Goal: Navigation & Orientation: Understand site structure

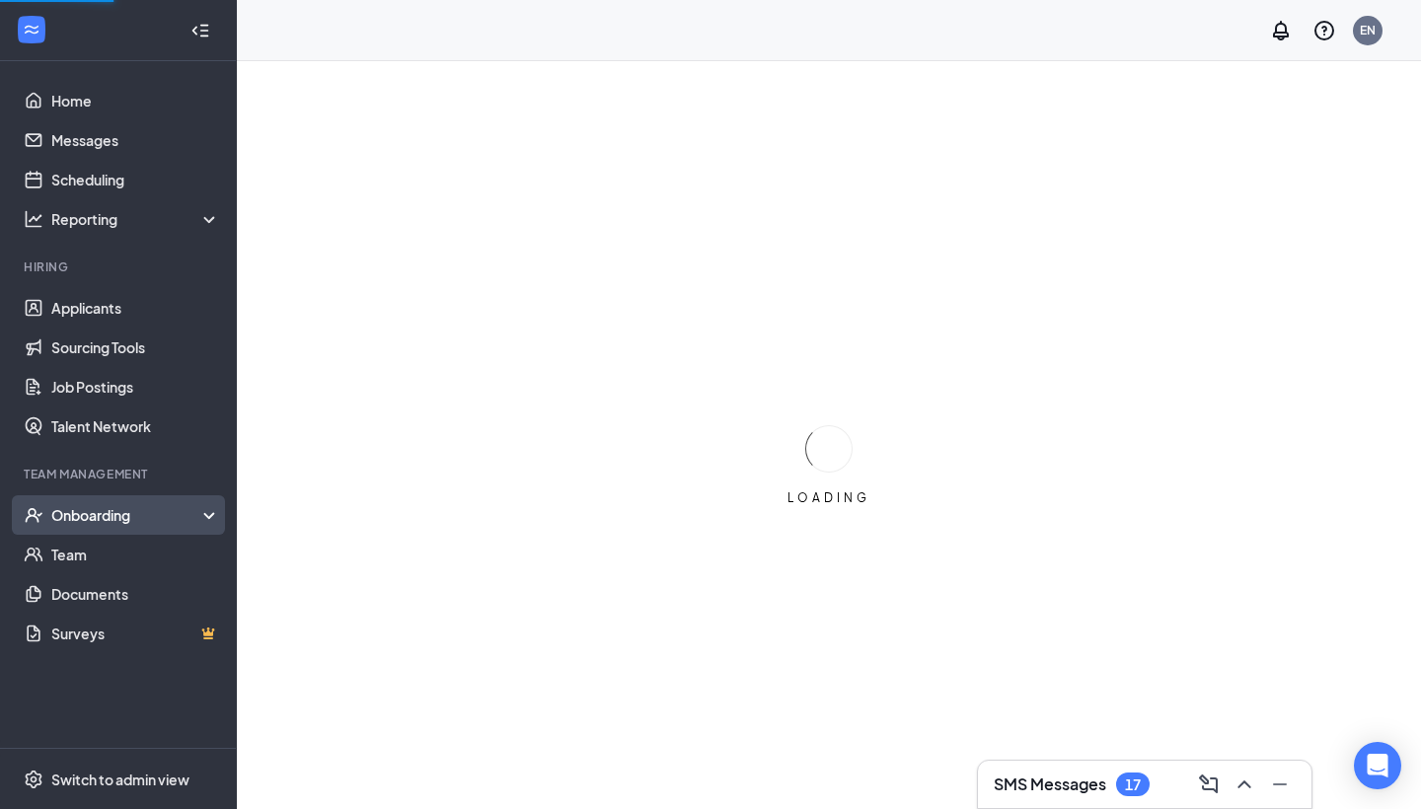
click at [101, 517] on div "Onboarding" at bounding box center [127, 515] width 152 height 20
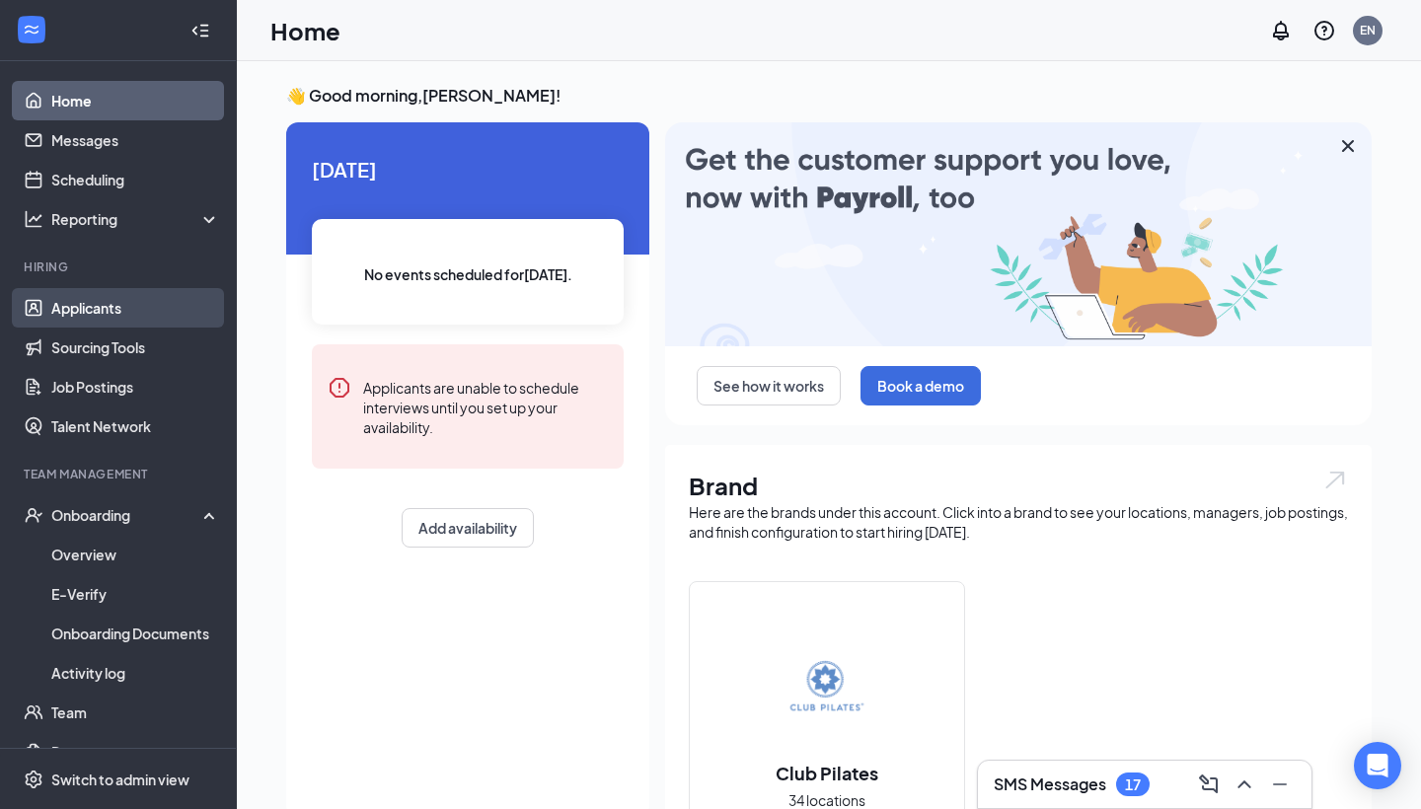
click at [127, 312] on link "Applicants" at bounding box center [135, 307] width 169 height 39
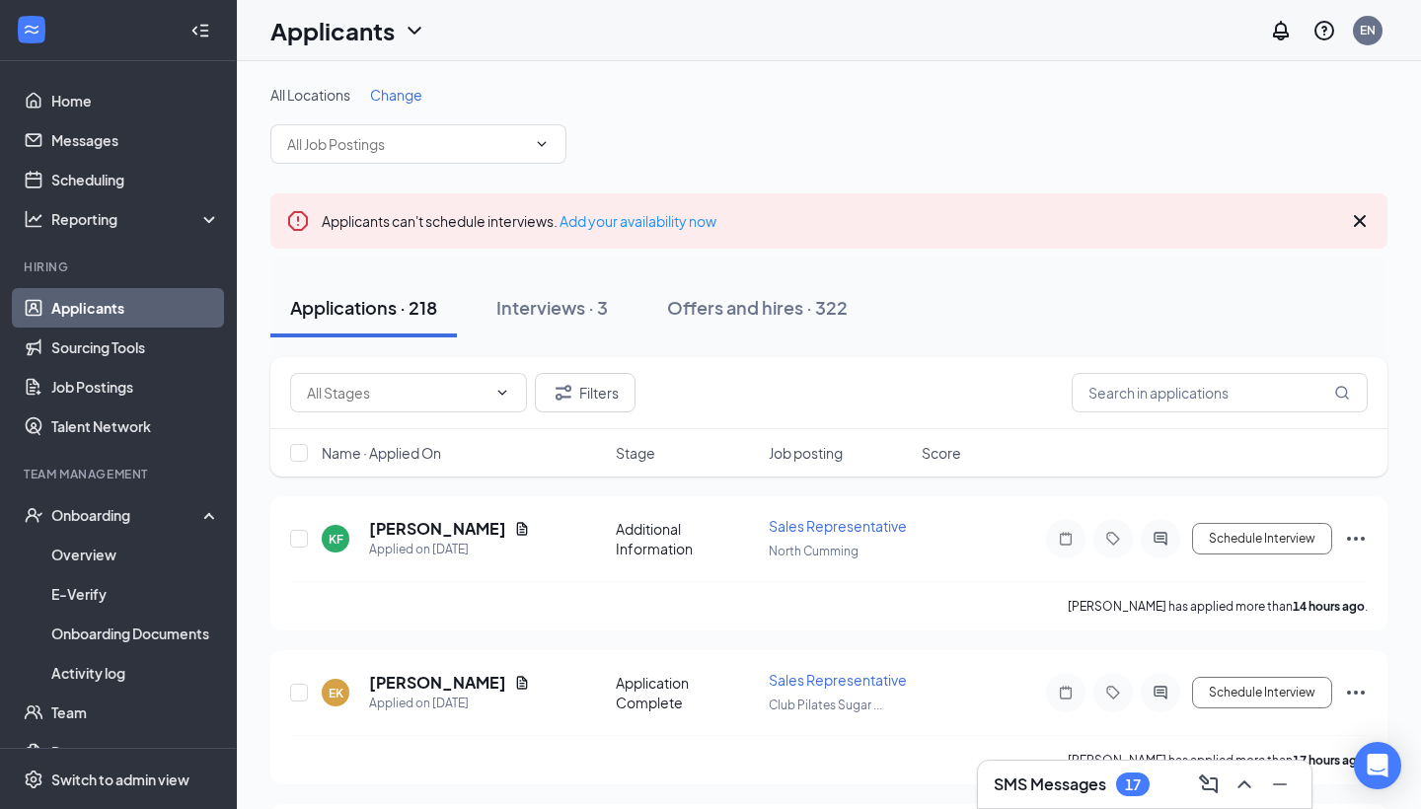
click at [394, 98] on span "Change" at bounding box center [396, 95] width 52 height 18
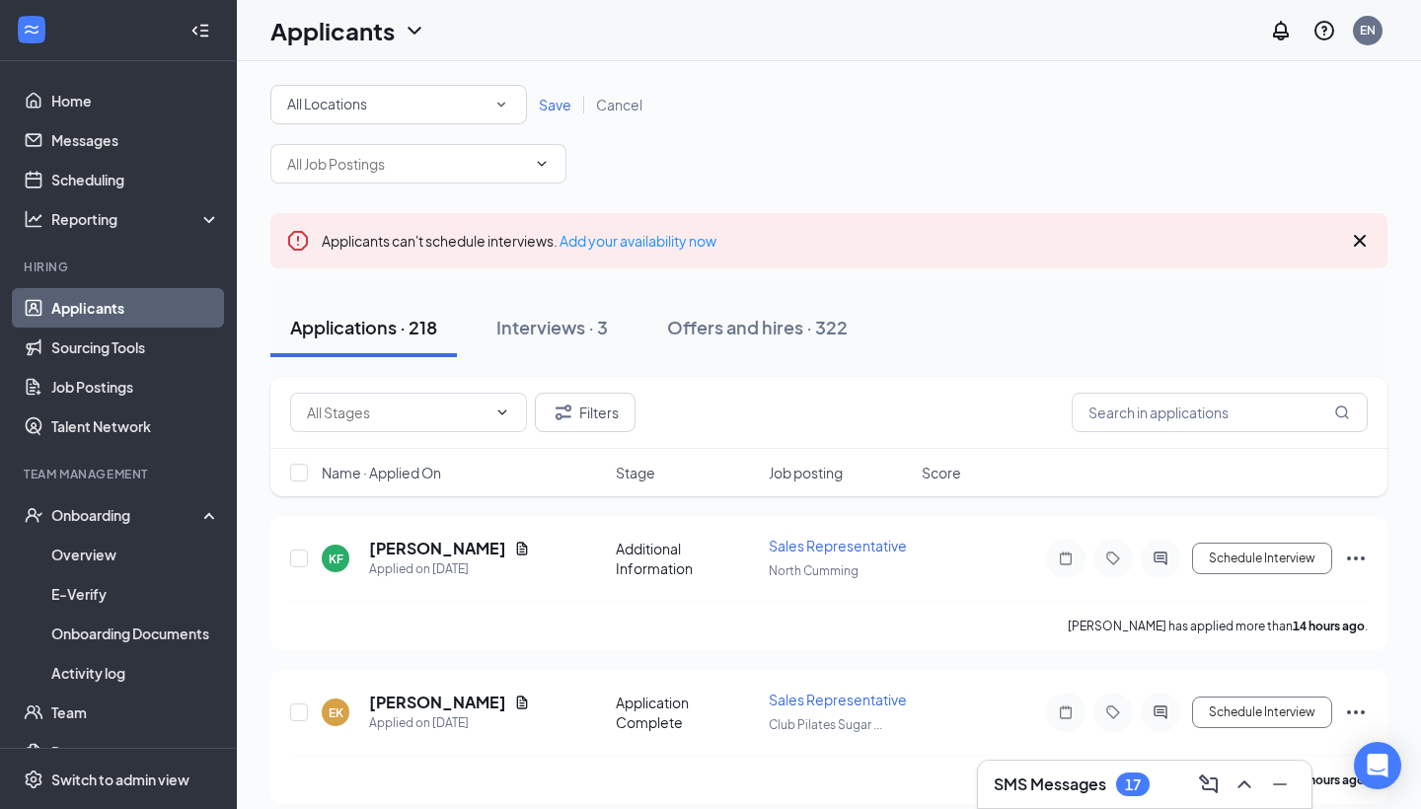
click at [334, 106] on span "All Locations" at bounding box center [327, 104] width 80 height 18
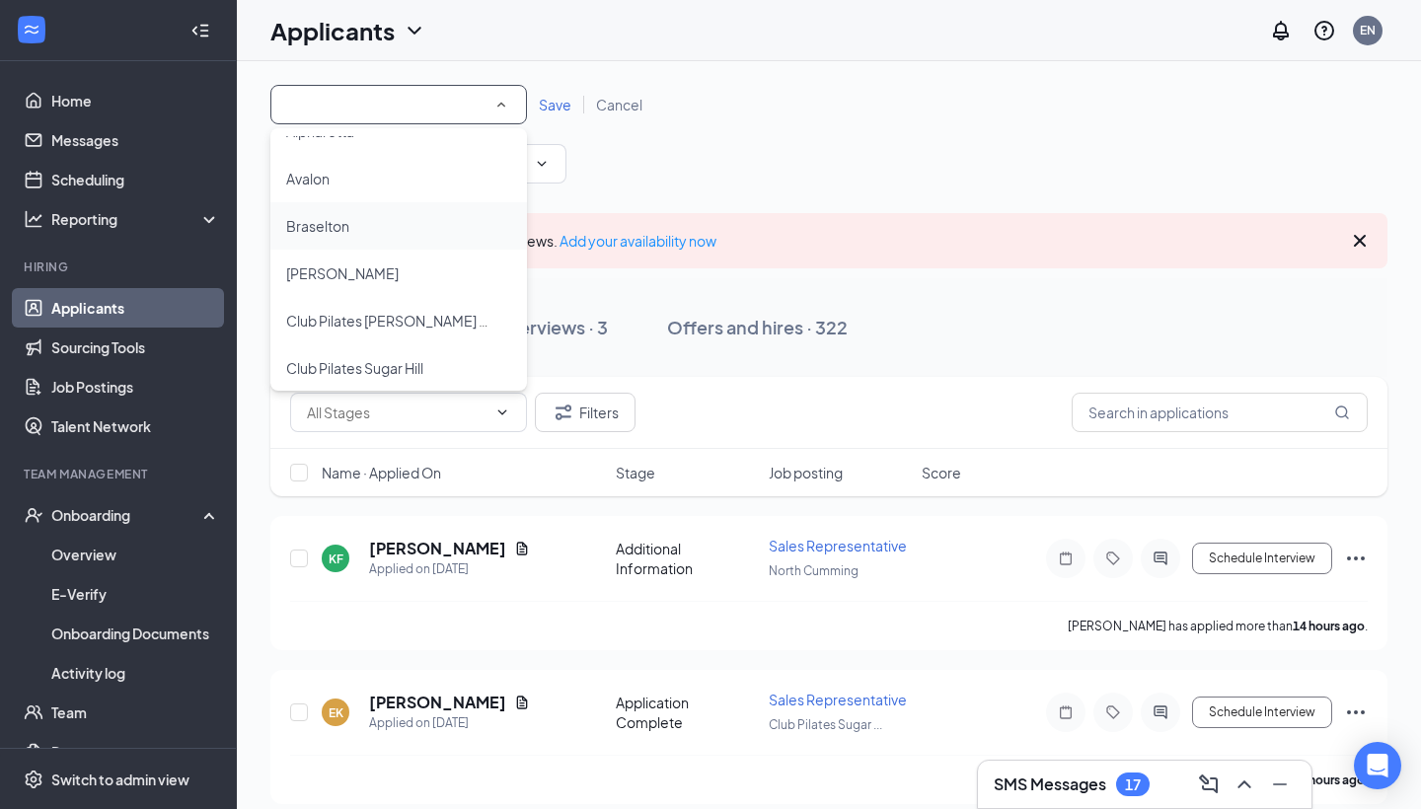
scroll to position [82, 0]
click at [336, 354] on span "Club Pilates Sugar Hill" at bounding box center [354, 362] width 137 height 18
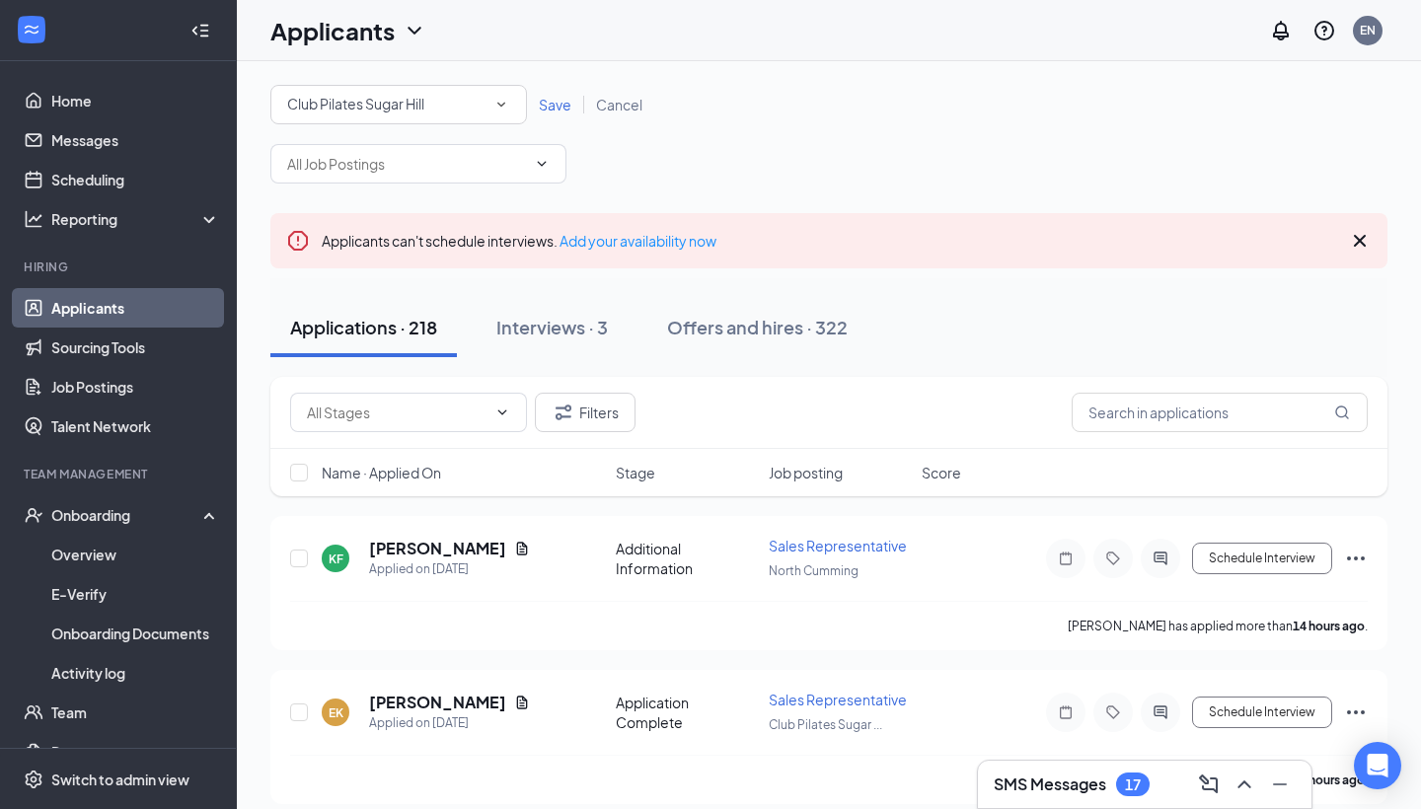
click at [545, 108] on span "Save" at bounding box center [555, 105] width 33 height 18
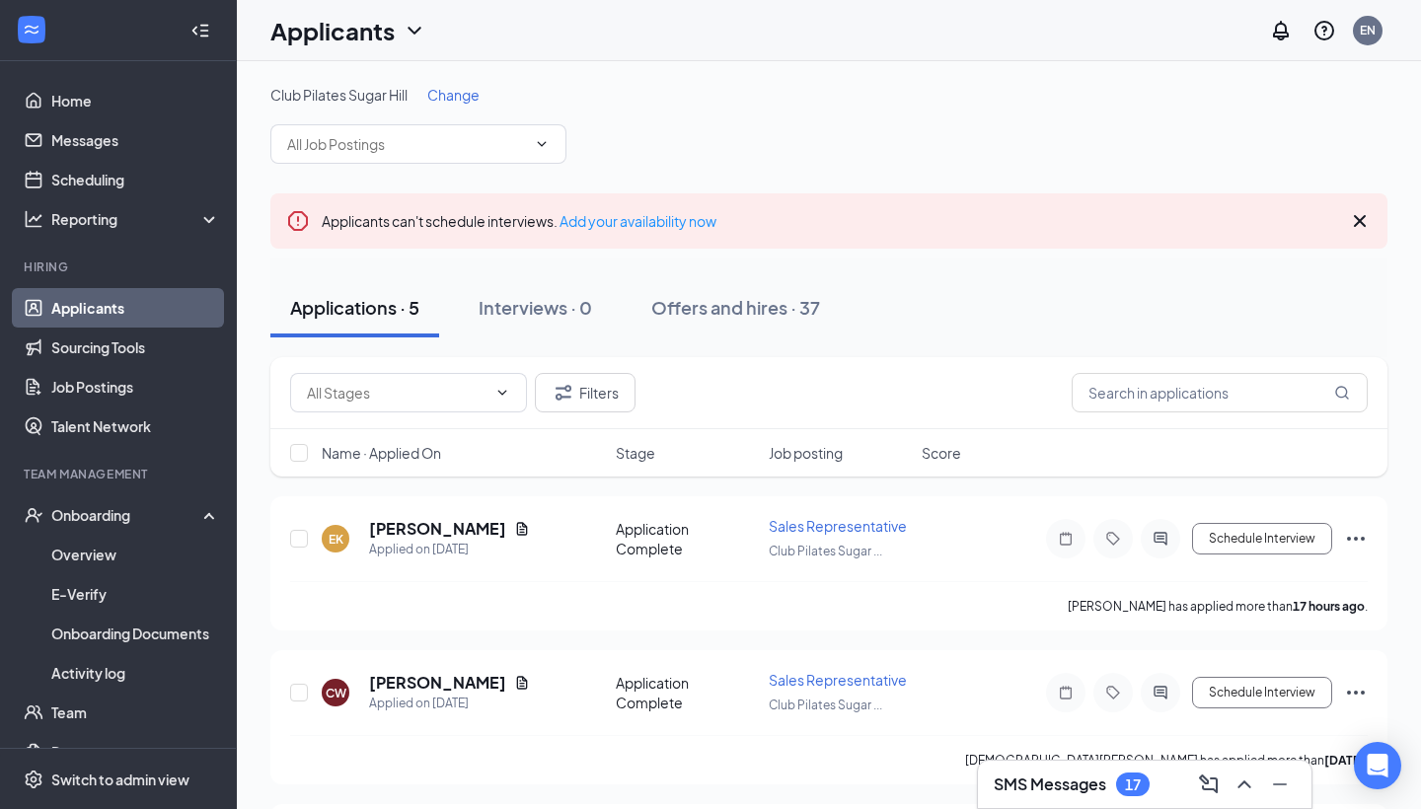
click at [1369, 213] on icon "Cross" at bounding box center [1360, 221] width 24 height 24
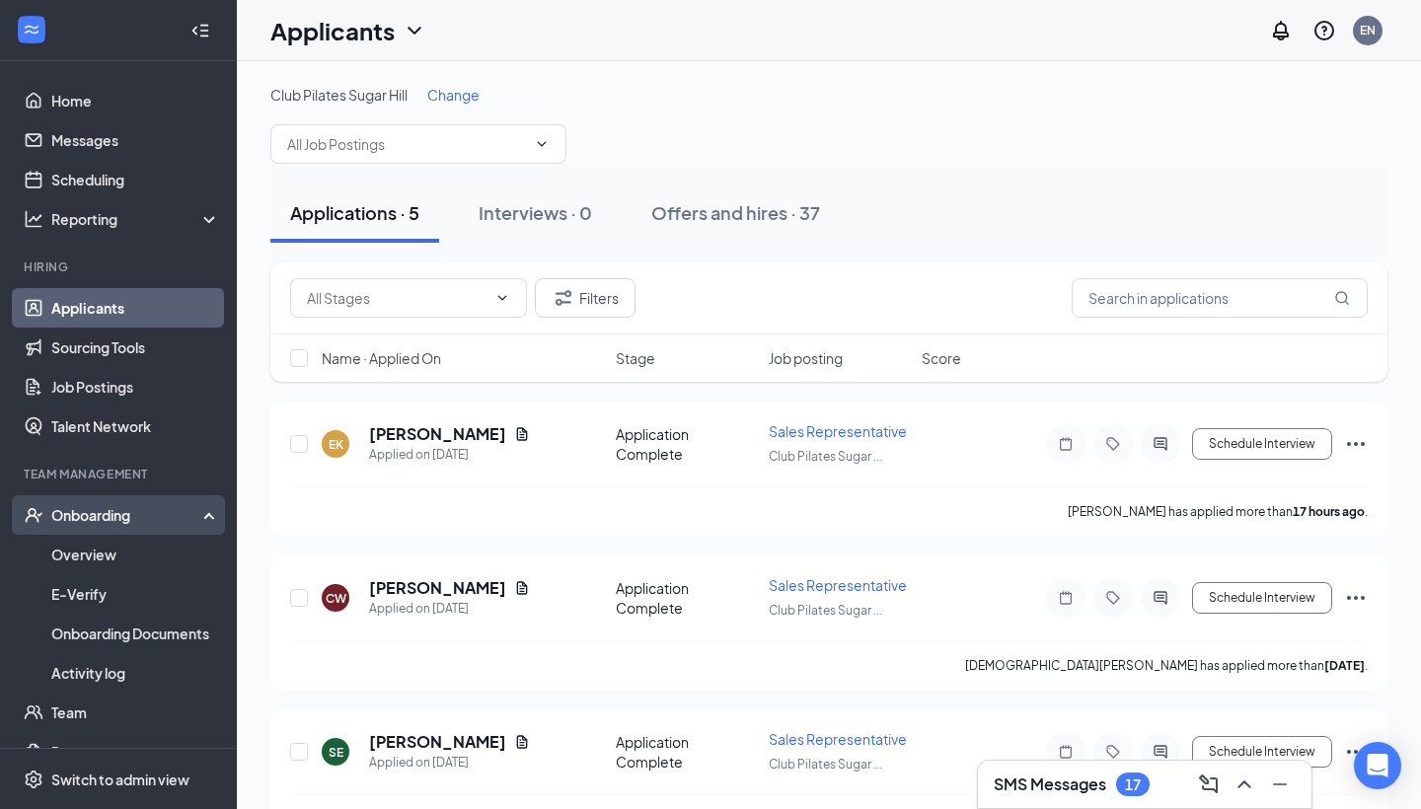
click at [140, 510] on div "Onboarding" at bounding box center [127, 515] width 152 height 20
click at [139, 550] on link "Overview" at bounding box center [135, 554] width 169 height 39
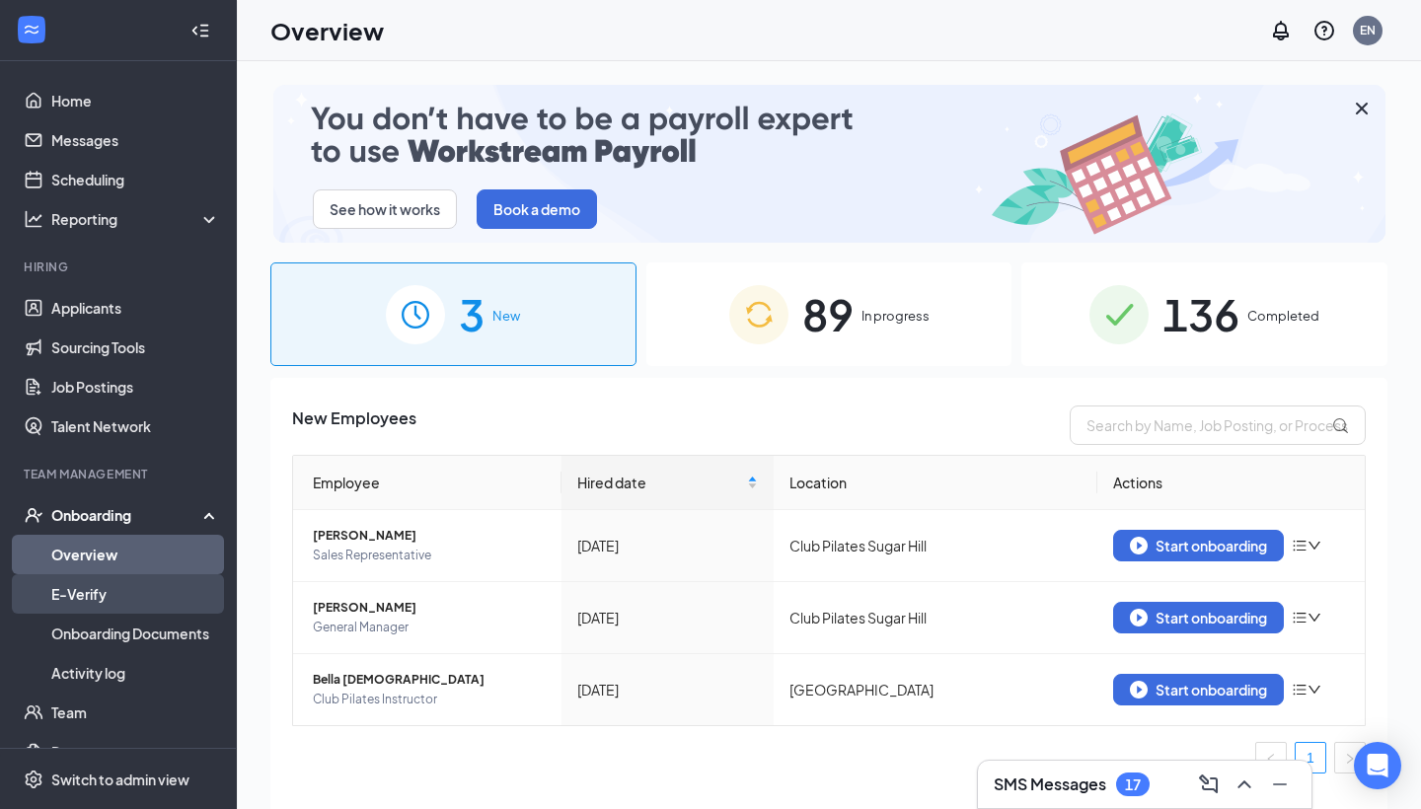
click at [134, 596] on link "E-Verify" at bounding box center [135, 593] width 169 height 39
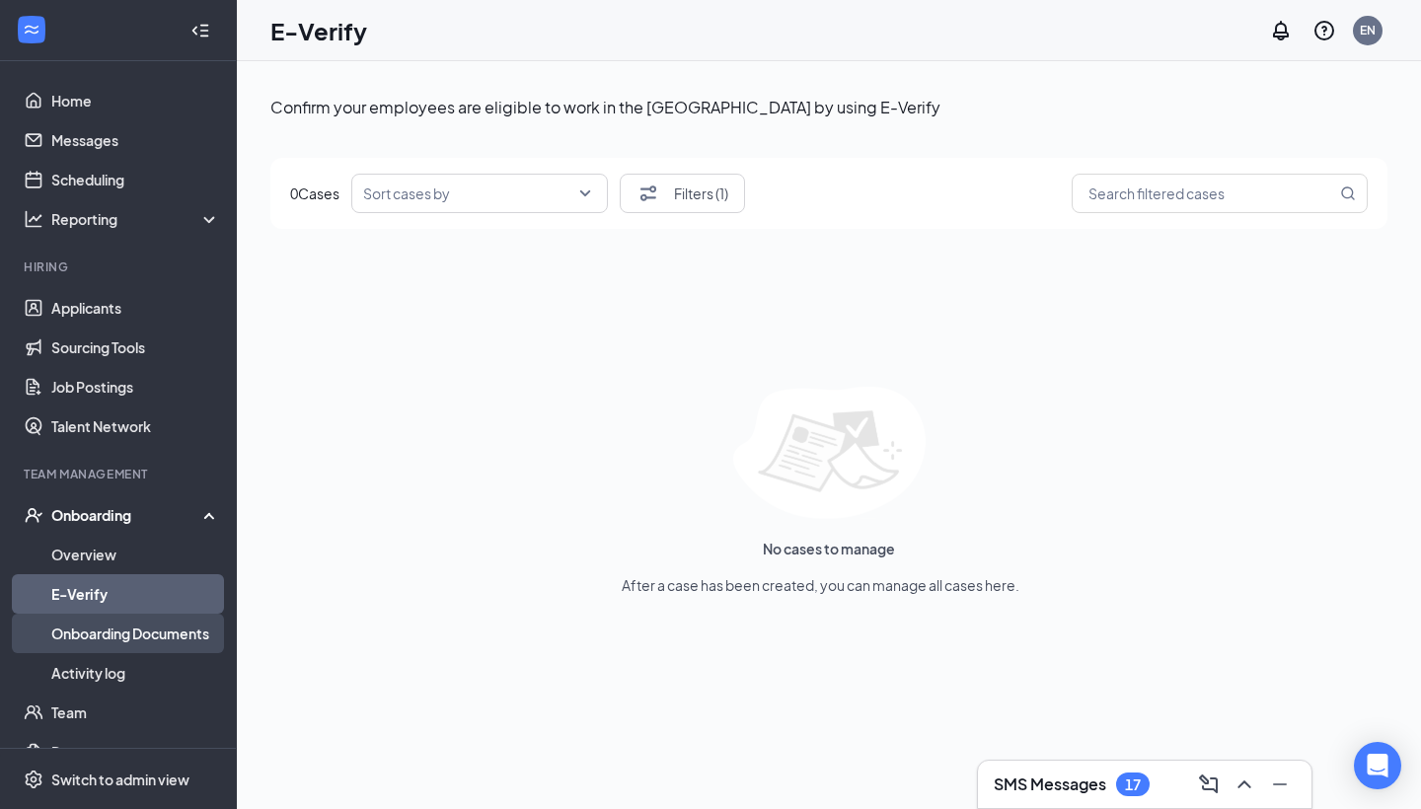
click at [140, 636] on link "Onboarding Documents" at bounding box center [135, 633] width 169 height 39
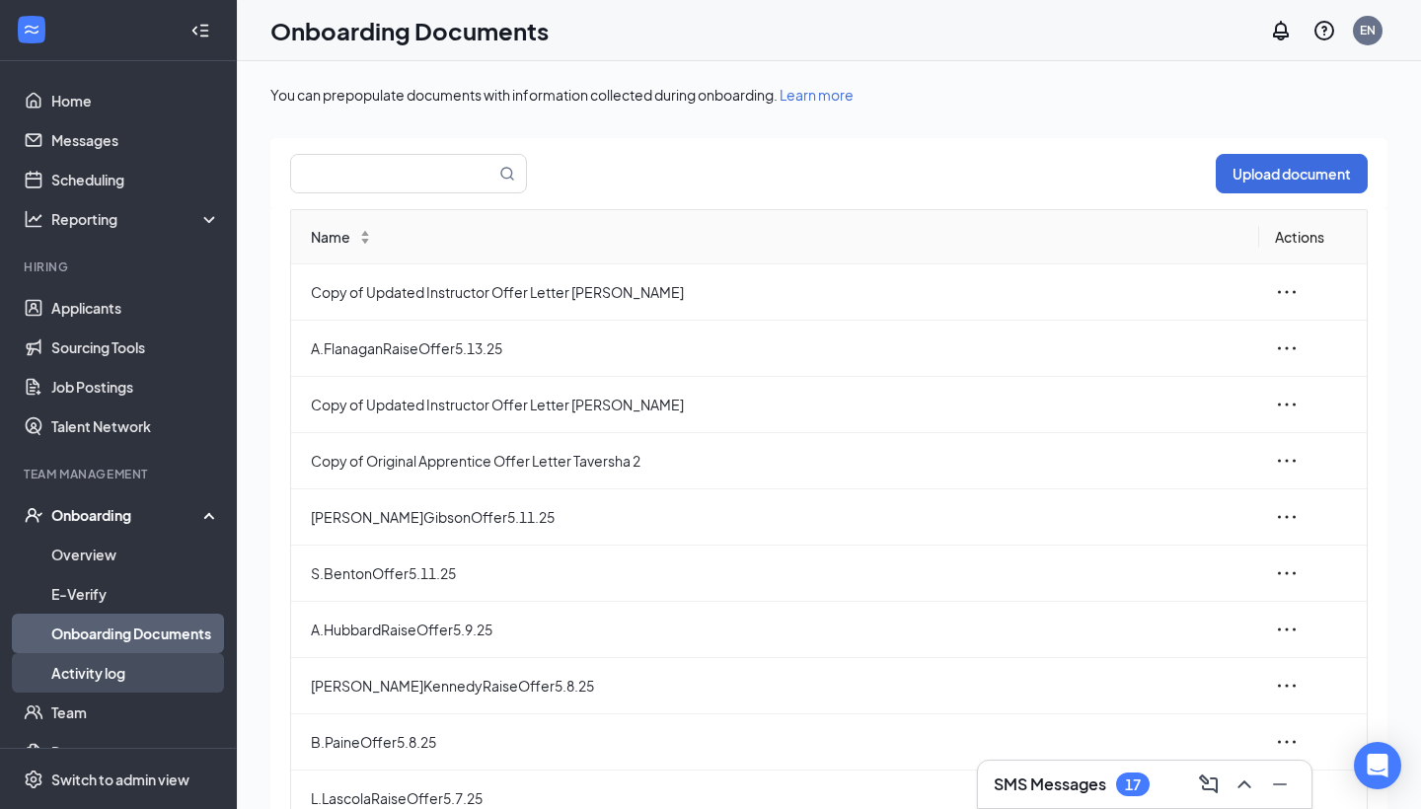
click at [144, 666] on link "Activity log" at bounding box center [135, 672] width 169 height 39
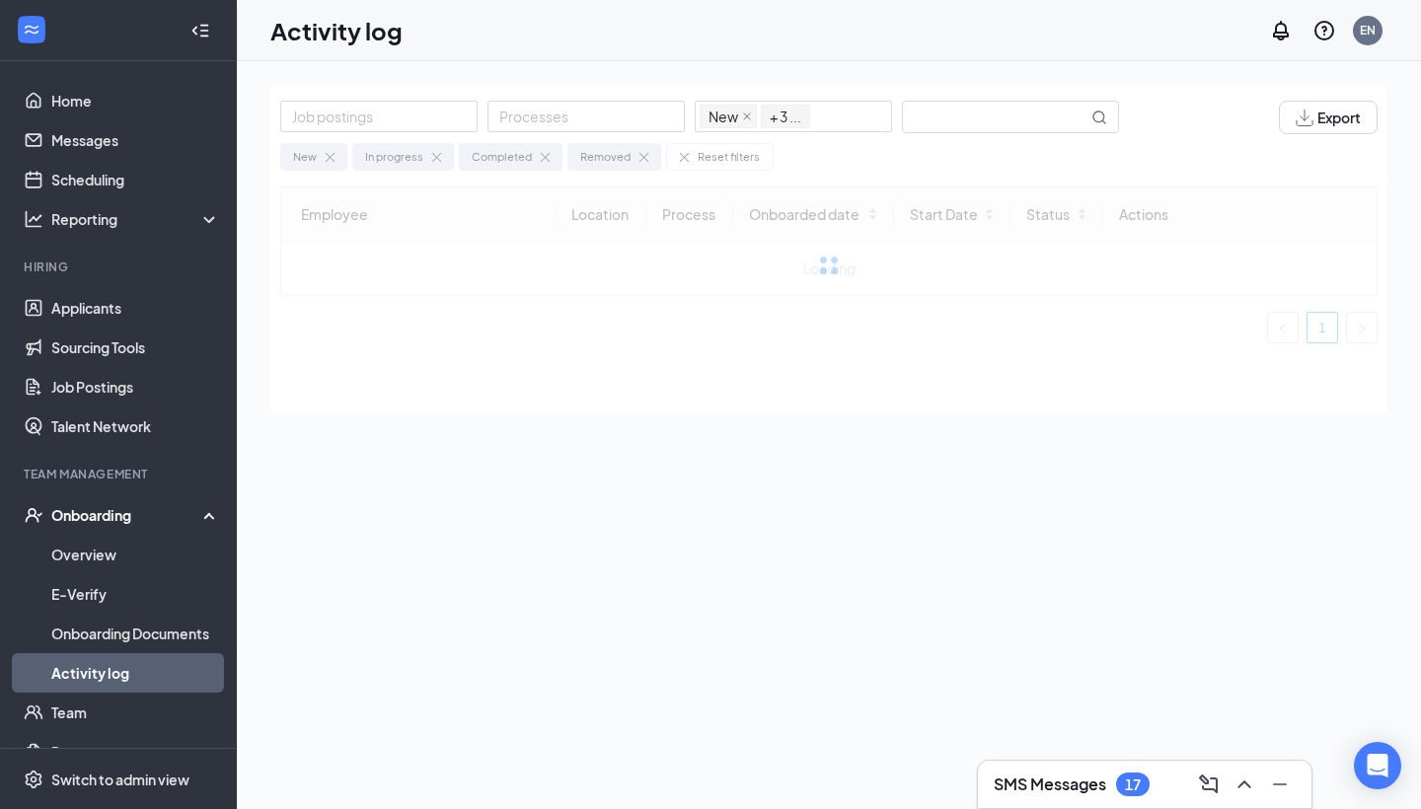
scroll to position [126, 0]
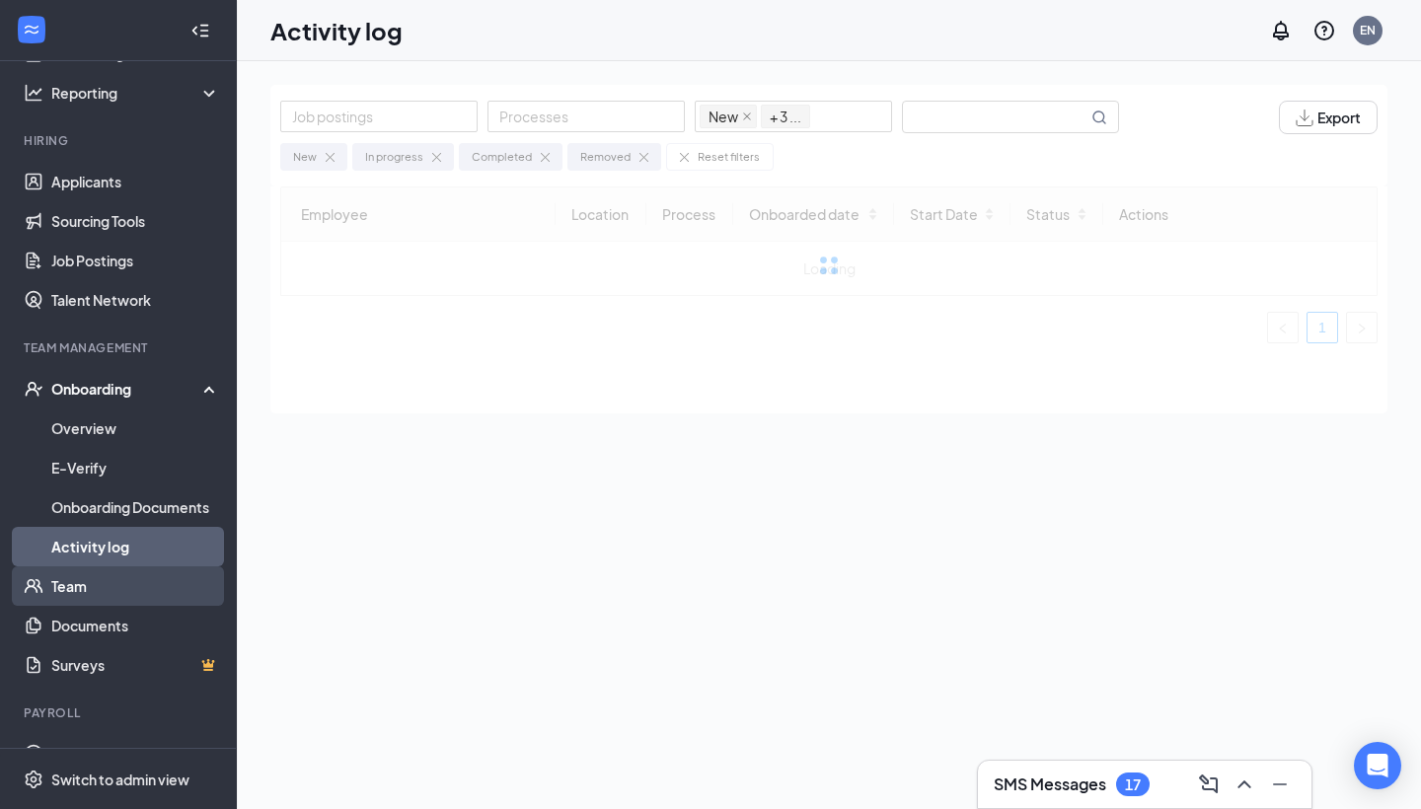
click at [114, 602] on link "Team" at bounding box center [135, 585] width 169 height 39
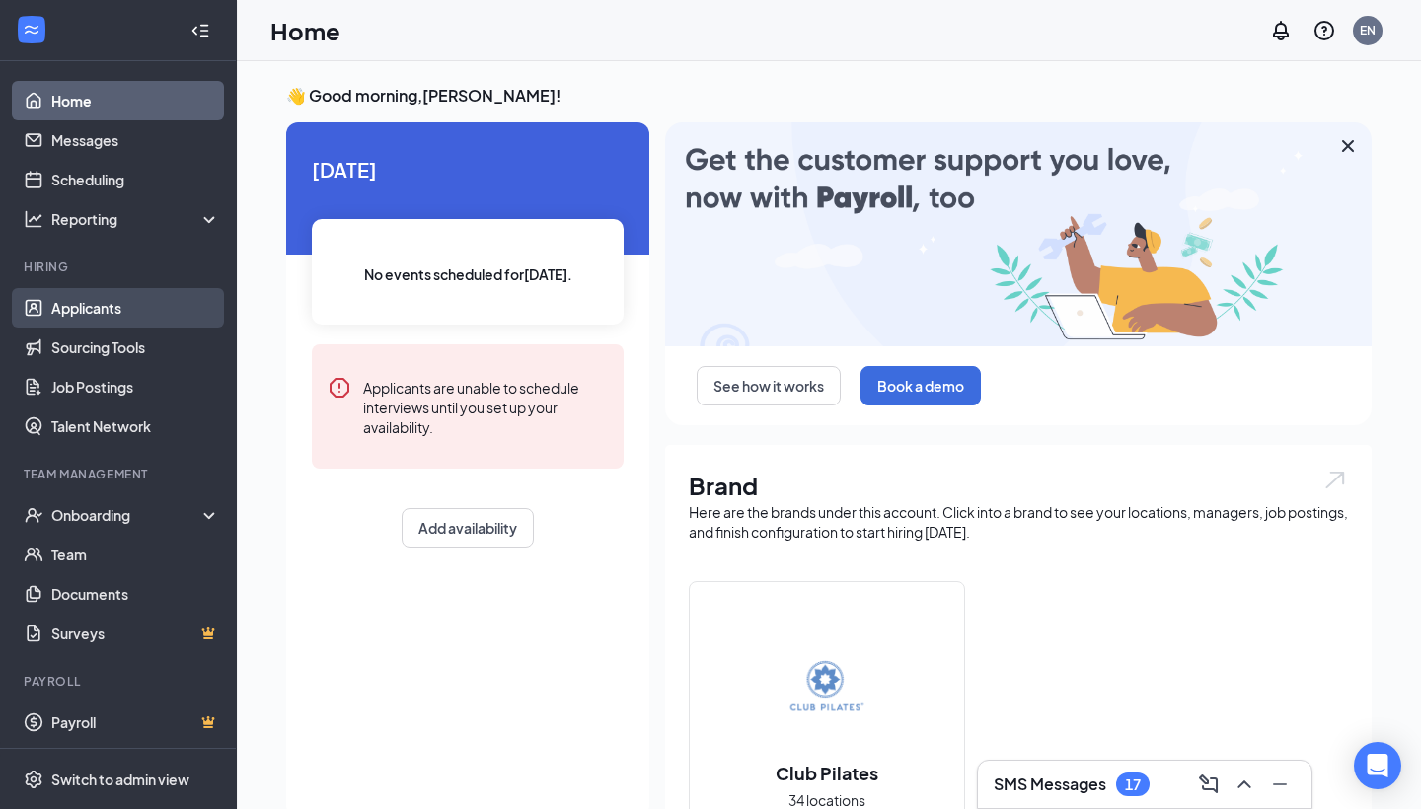
click at [118, 319] on link "Applicants" at bounding box center [135, 307] width 169 height 39
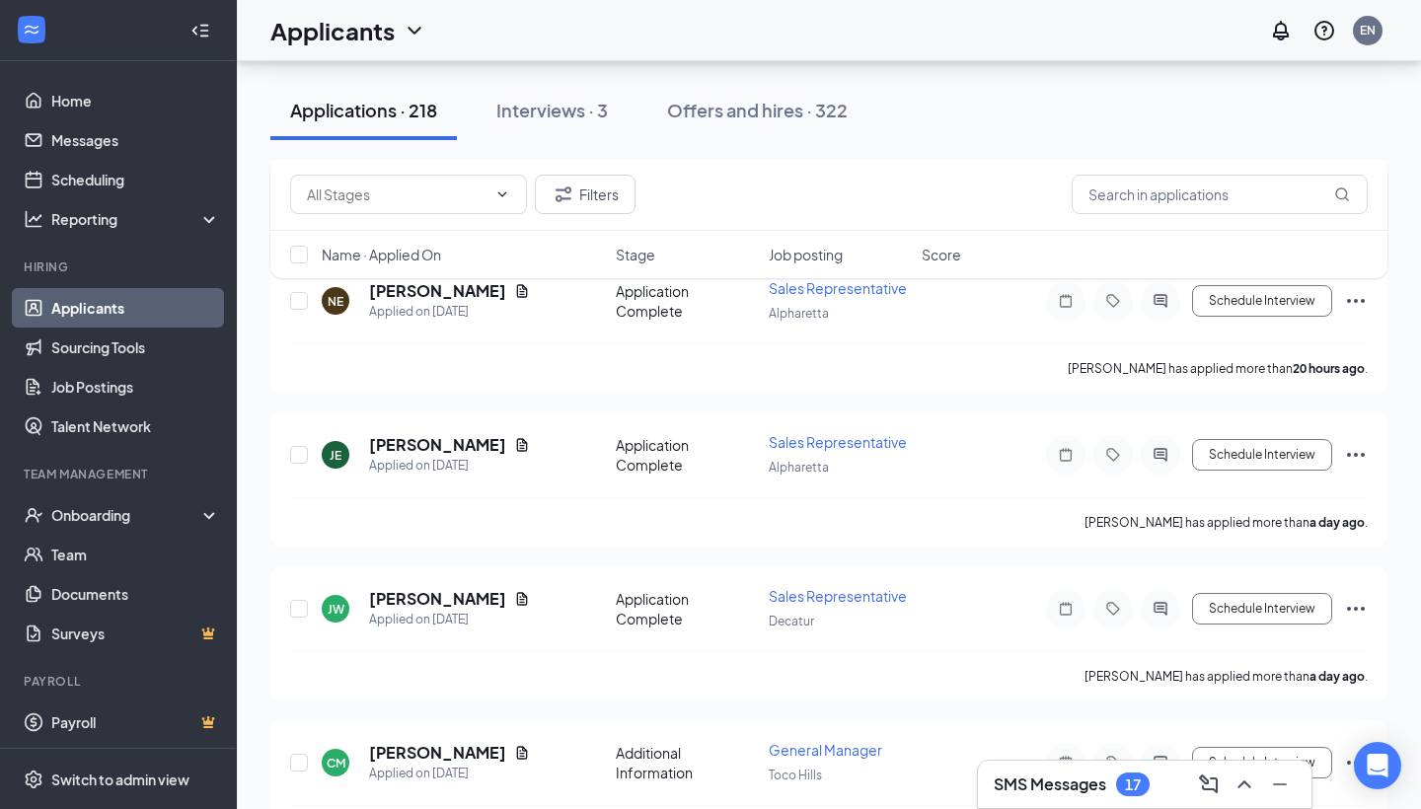
scroll to position [624, 0]
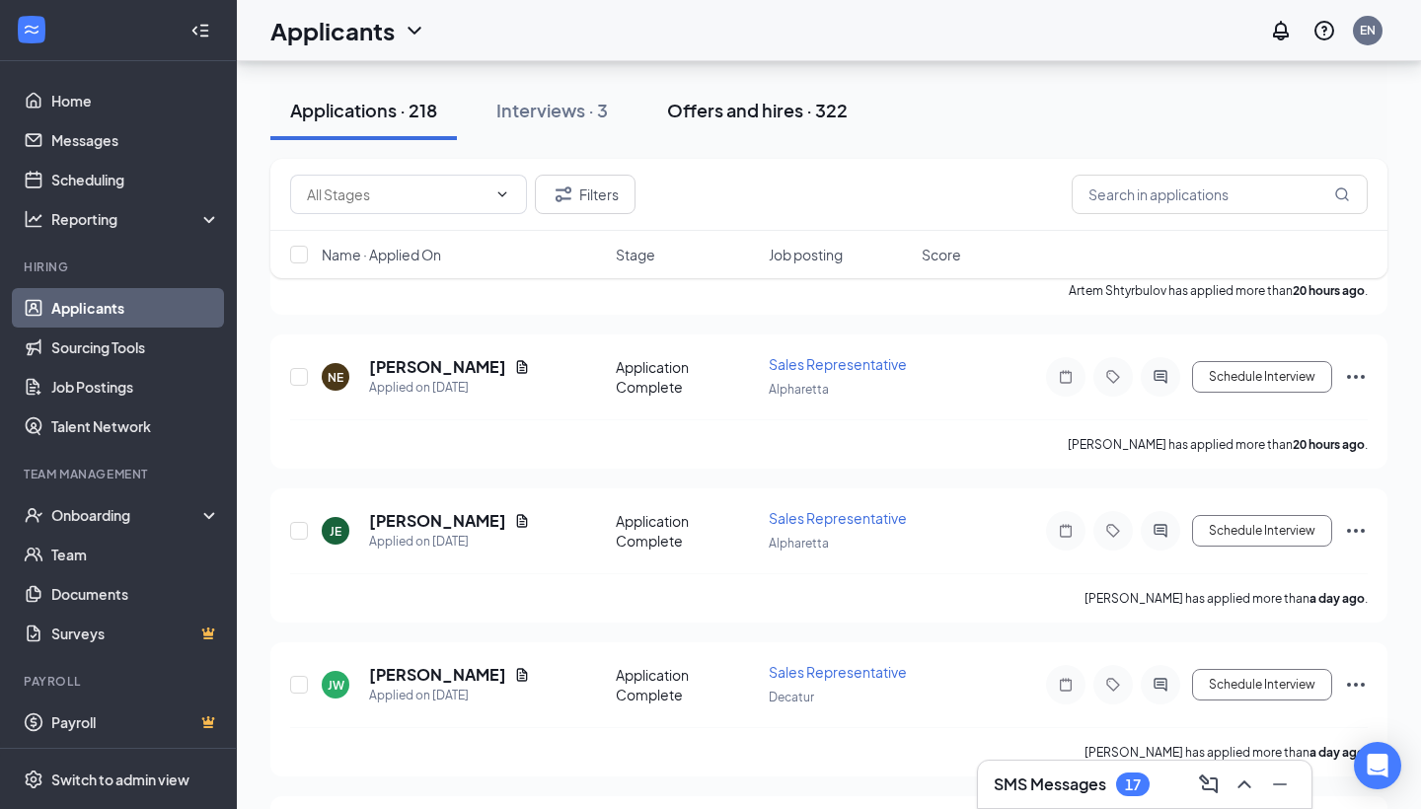
click at [711, 123] on button "Offers and hires · 322" at bounding box center [757, 110] width 220 height 59
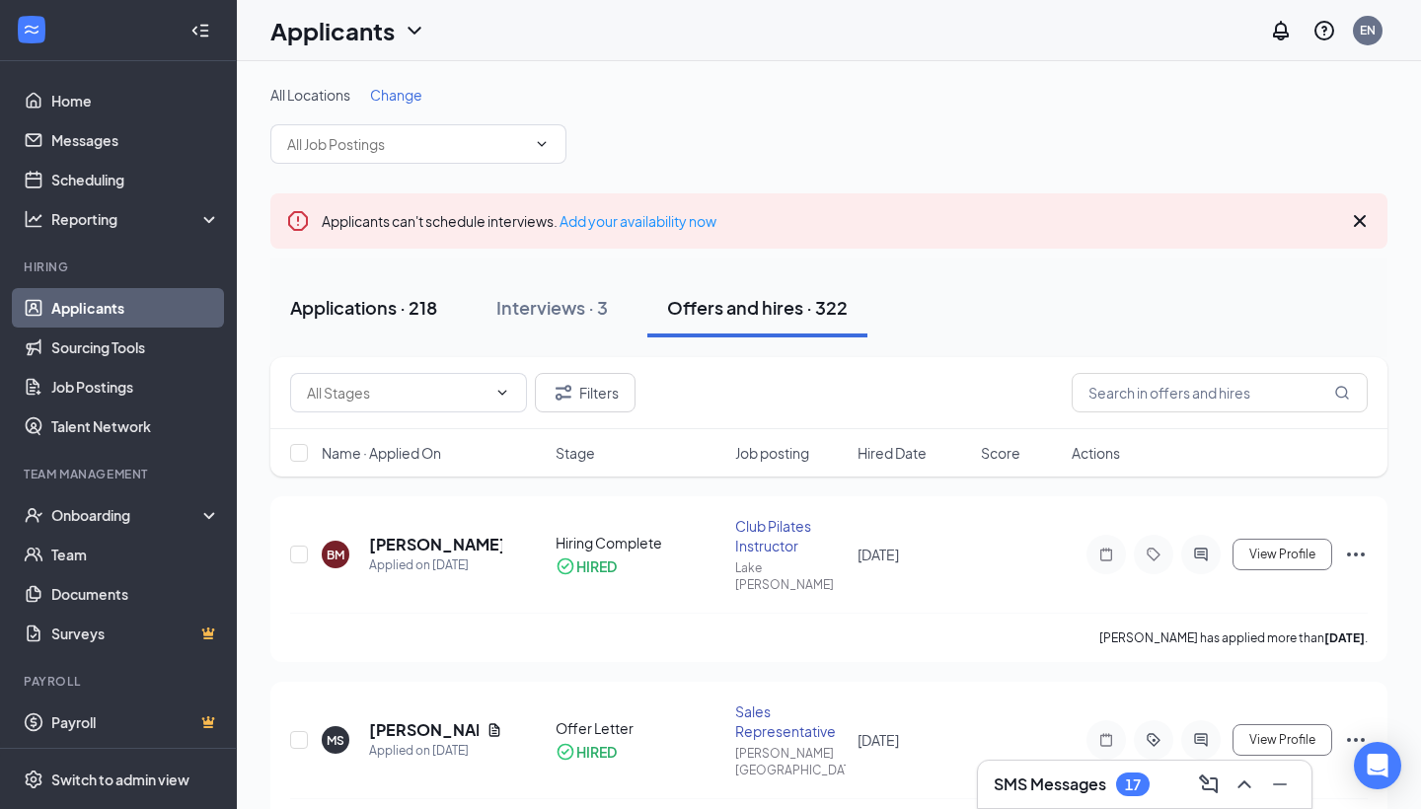
click at [430, 298] on div "Applications · 218" at bounding box center [363, 307] width 147 height 25
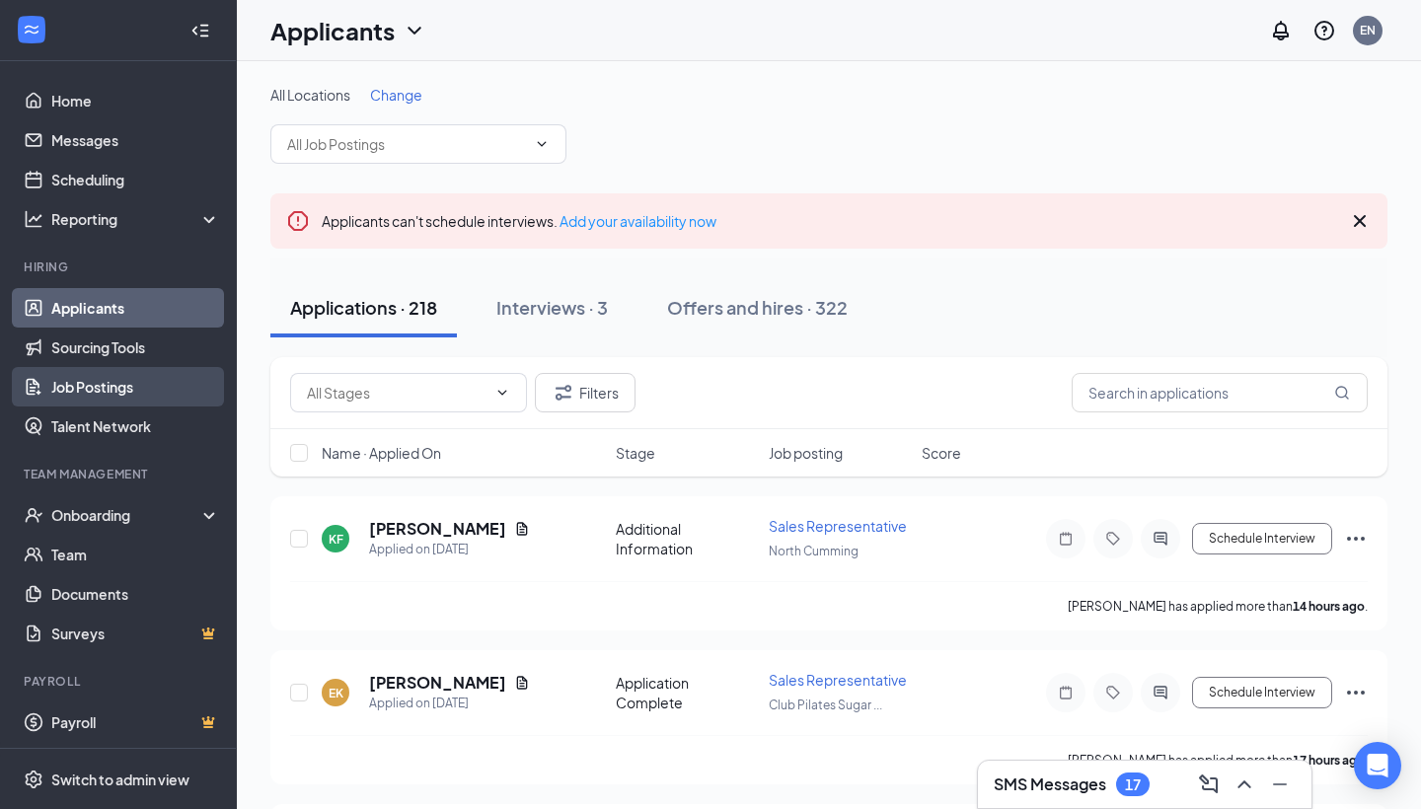
click at [148, 394] on link "Job Postings" at bounding box center [135, 386] width 169 height 39
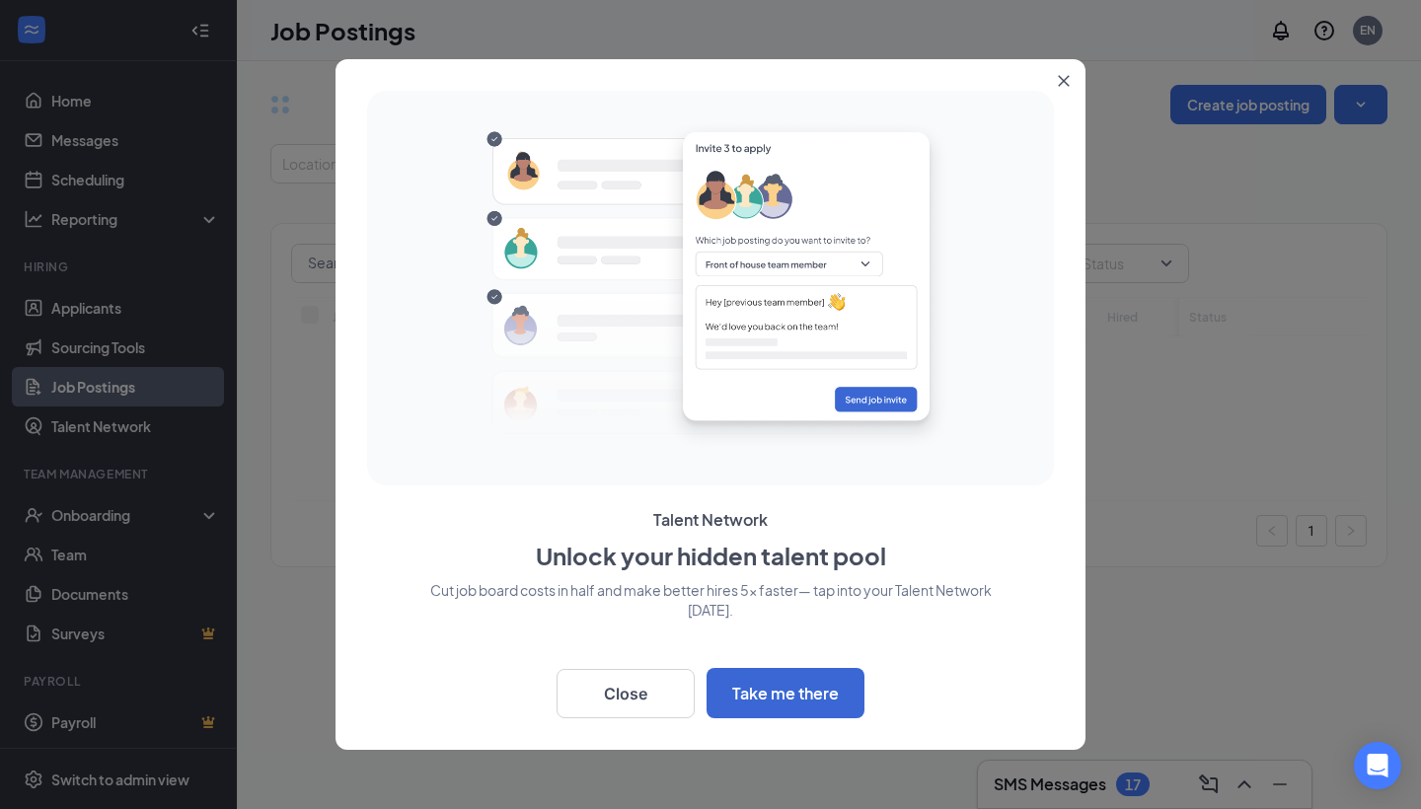
click at [1070, 86] on button "Close" at bounding box center [1068, 77] width 36 height 36
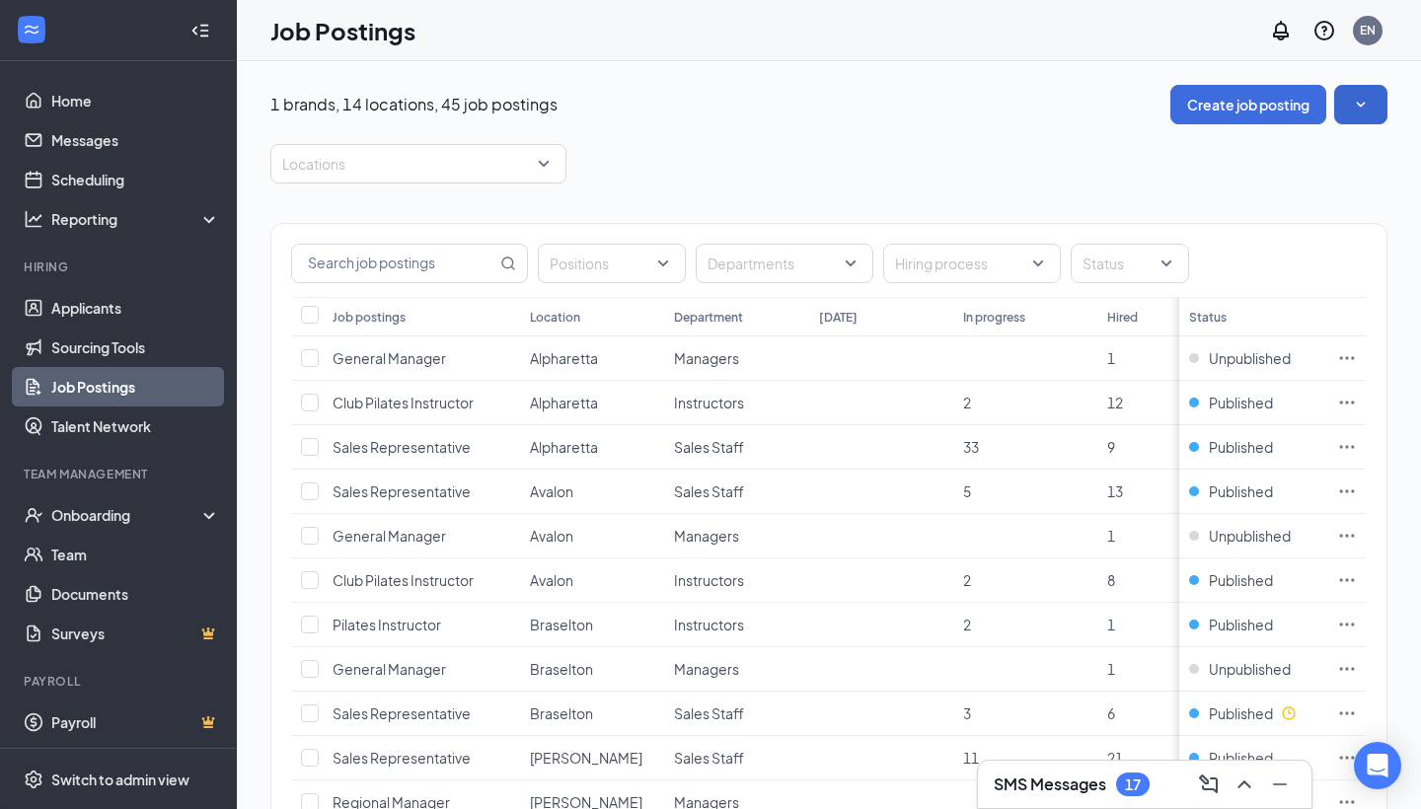
click at [1339, 112] on button "button" at bounding box center [1360, 104] width 53 height 39
click at [1357, 41] on div "EN" at bounding box center [1367, 30] width 39 height 39
click at [1066, 89] on div "1 brands, 14 locations, 45 job postings Create job posting" at bounding box center [828, 104] width 1117 height 39
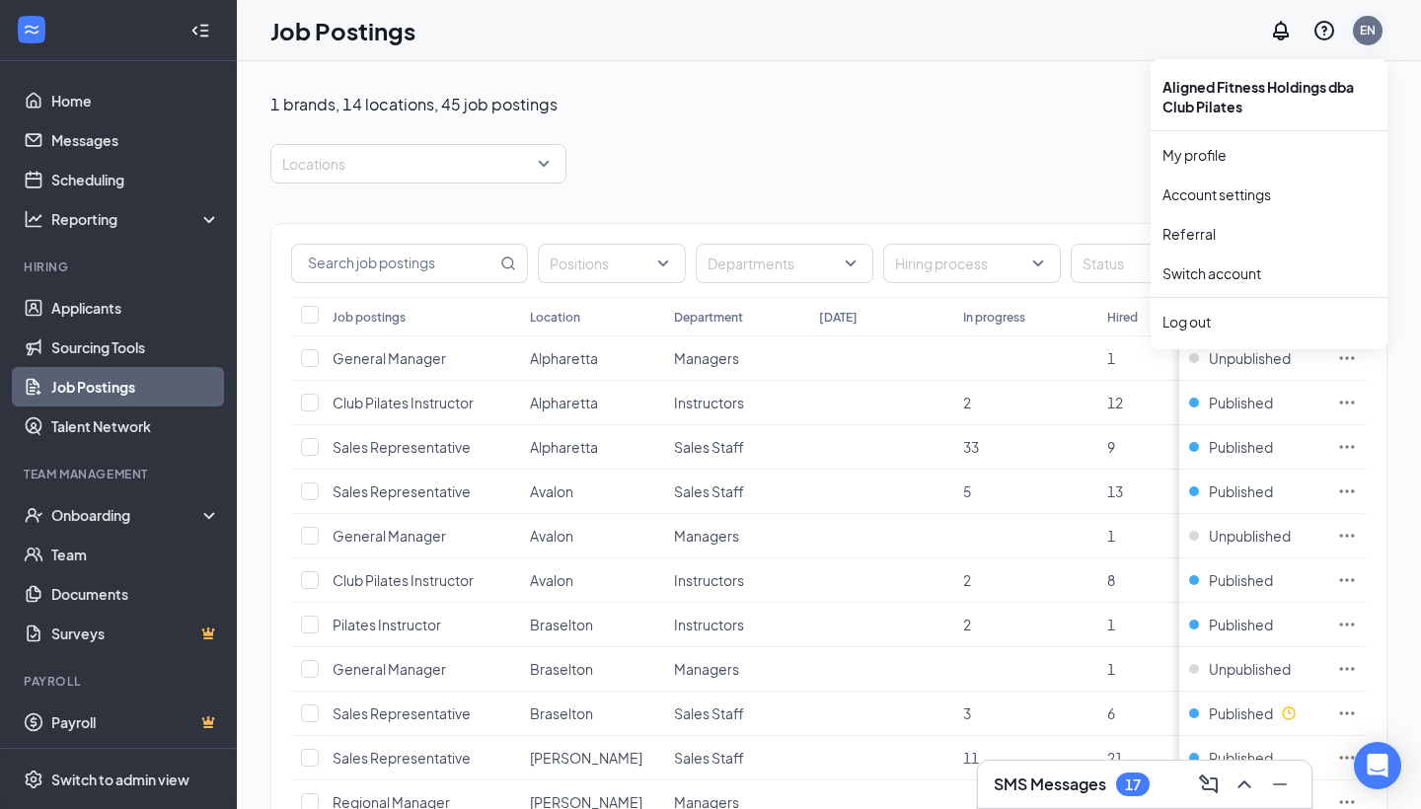
click at [1375, 31] on div "EN" at bounding box center [1368, 30] width 16 height 17
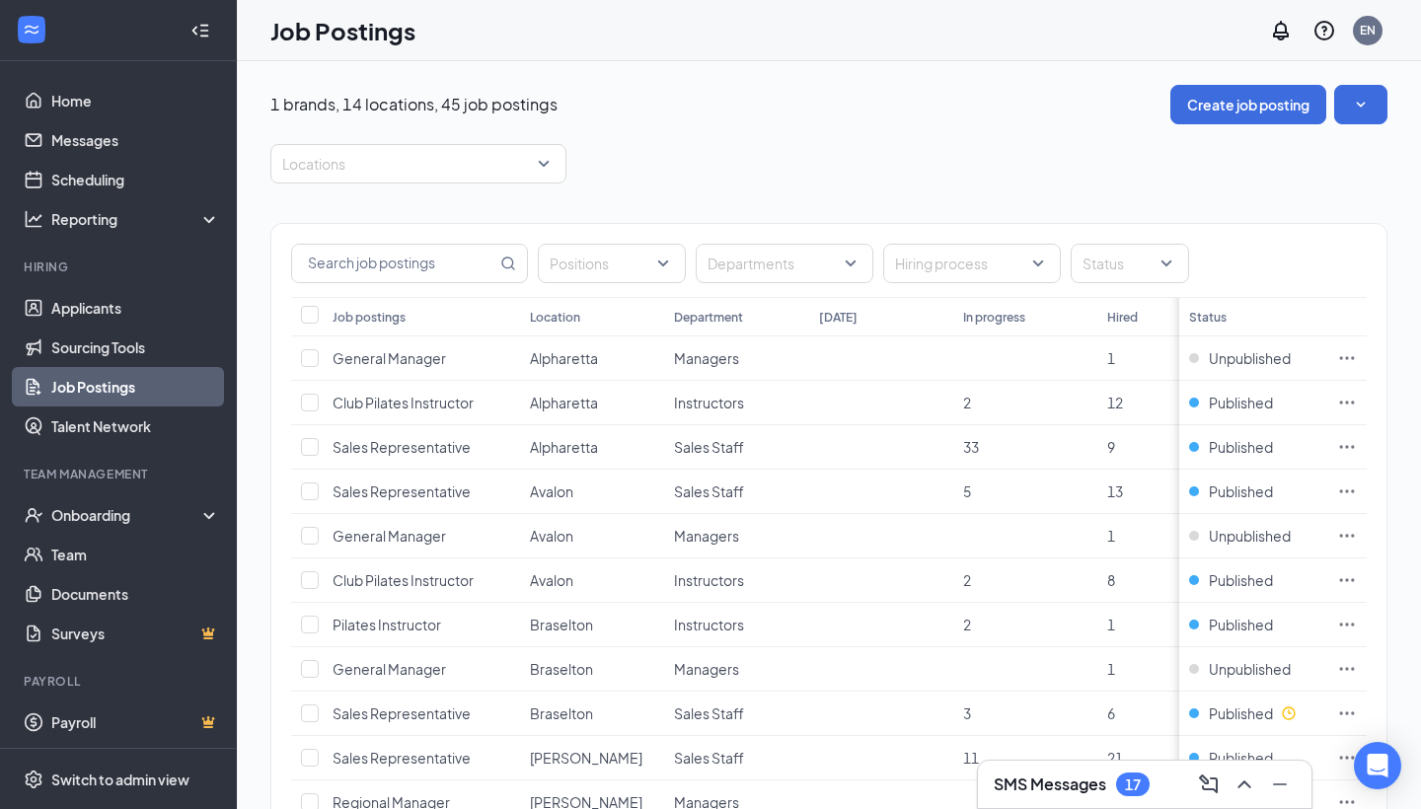
click at [112, 563] on link "Team" at bounding box center [135, 554] width 169 height 39
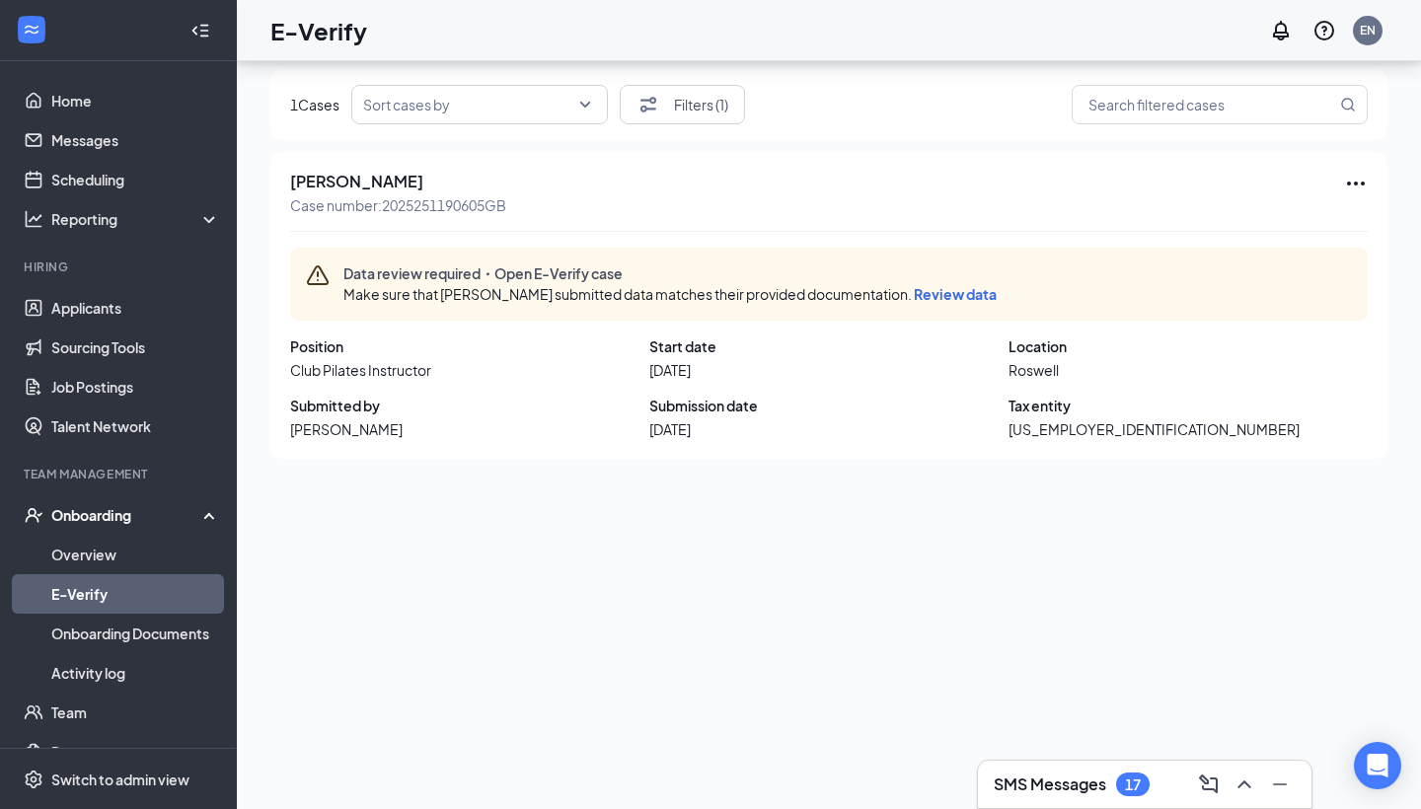
scroll to position [89, 0]
